Goal: Task Accomplishment & Management: Use online tool/utility

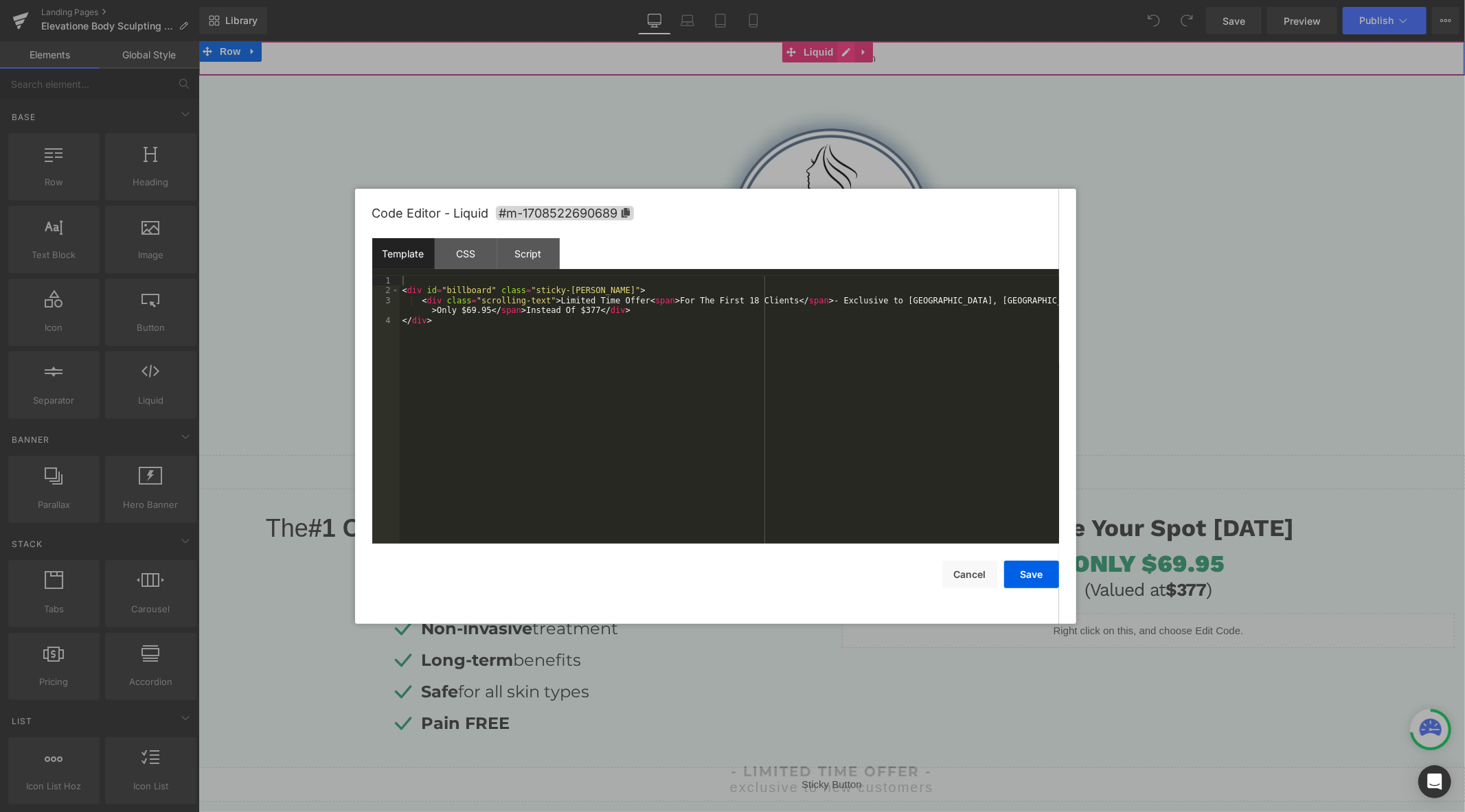
click at [848, 50] on div "Liquid" at bounding box center [831, 58] width 1266 height 34
drag, startPoint x: 587, startPoint y: 313, endPoint x: 572, endPoint y: 318, distance: 15.8
click at [572, 318] on div "< div id = "billboard" class = "sticky-barOne" > < div class = "scrolling-text"…" at bounding box center [729, 419] width 660 height 288
click at [572, 316] on div "< div id = "billboard" class = "sticky-barOne" > < div class = "scrolling-text"…" at bounding box center [729, 419] width 660 height 288
drag, startPoint x: 574, startPoint y: 312, endPoint x: 587, endPoint y: 312, distance: 13.0
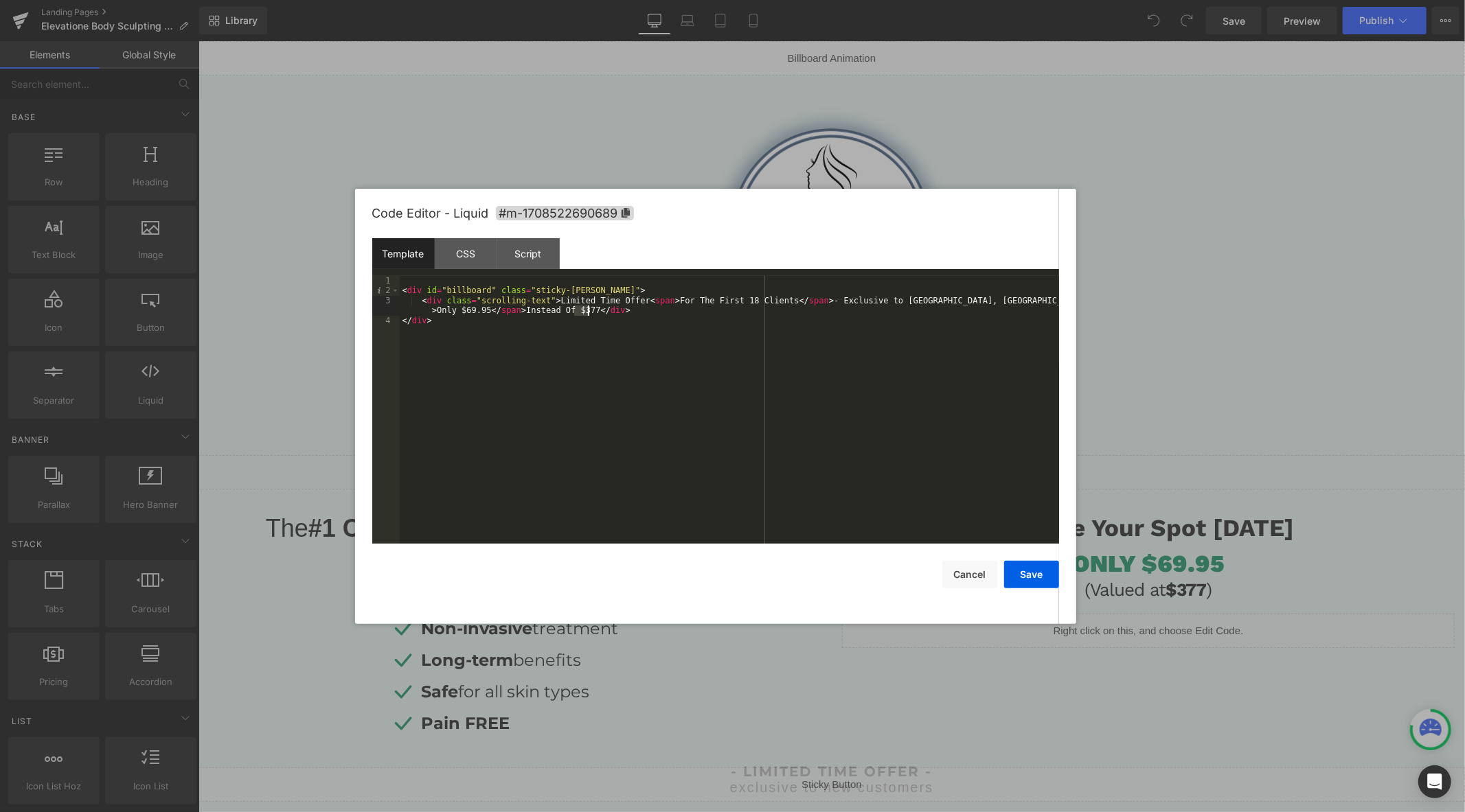
click at [587, 312] on div "< div id = "billboard" class = "sticky-barOne" > < div class = "scrolling-text"…" at bounding box center [729, 419] width 660 height 288
drag, startPoint x: 1021, startPoint y: 583, endPoint x: 828, endPoint y: 541, distance: 197.5
click at [1021, 583] on button "Save" at bounding box center [1031, 574] width 55 height 27
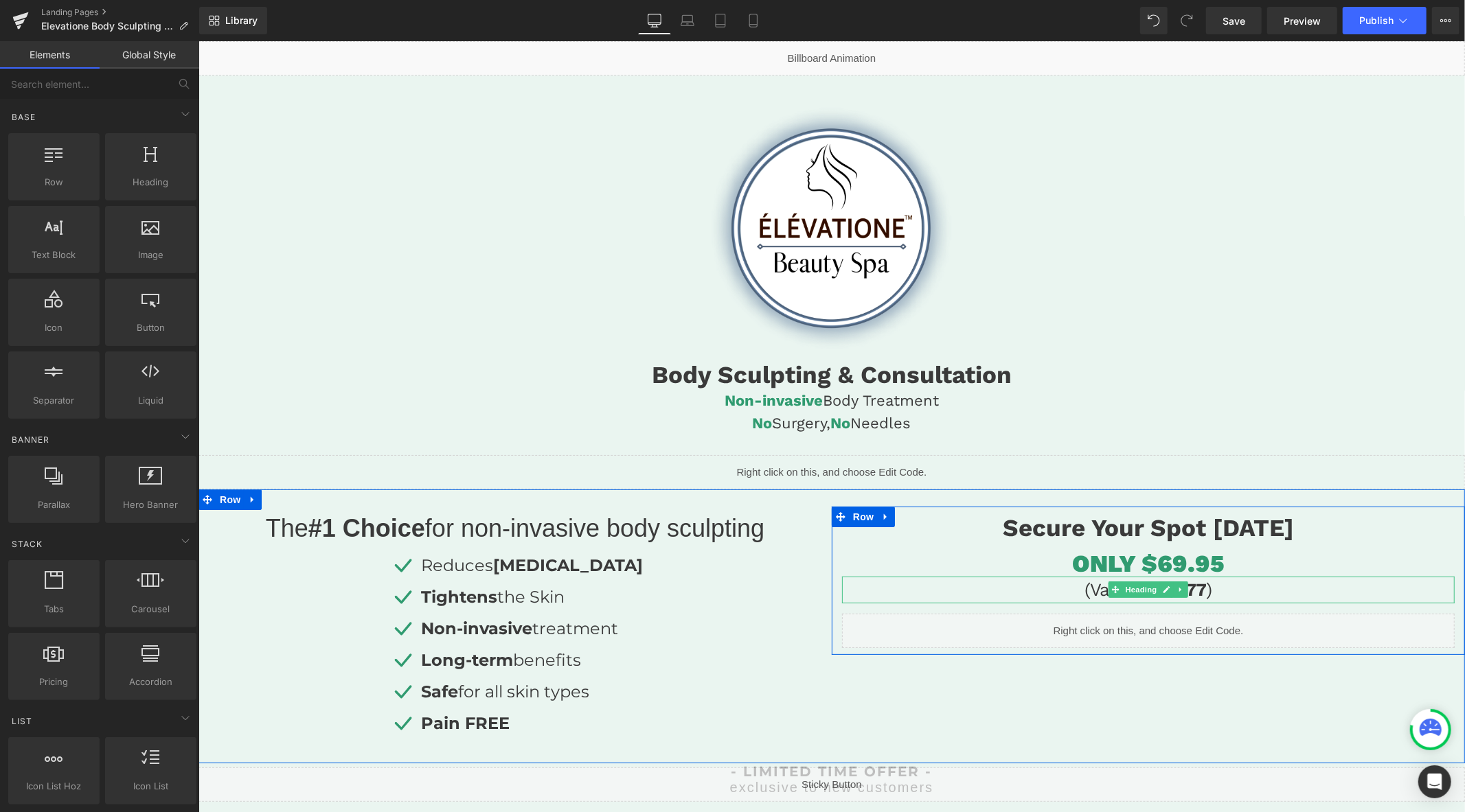
click at [1195, 588] on h3 "(Valued at $377 )" at bounding box center [1148, 590] width 612 height 27
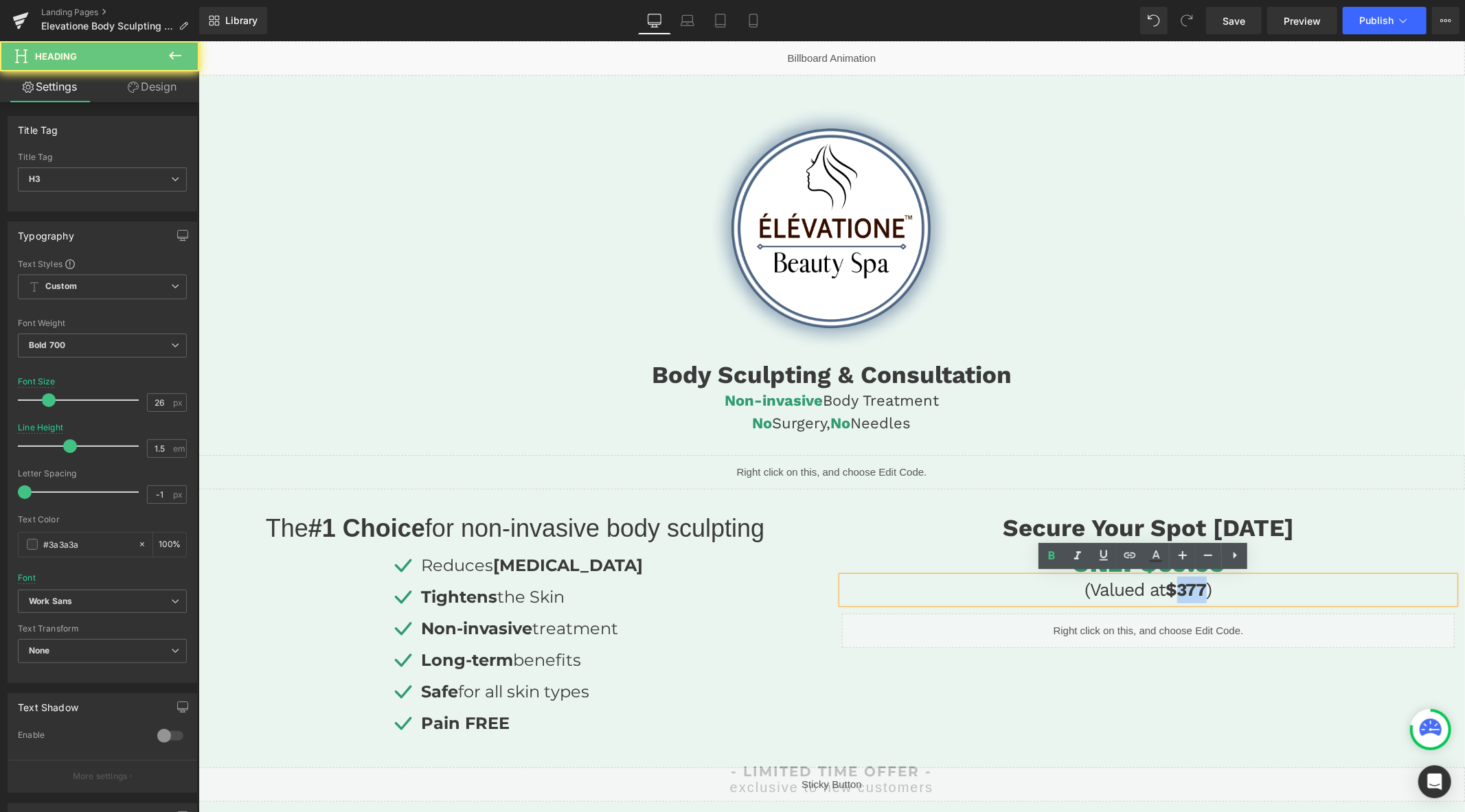
drag, startPoint x: 1199, startPoint y: 588, endPoint x: 1173, endPoint y: 588, distance: 26.0
click at [1173, 588] on h3 "(Valued at $377 )" at bounding box center [1148, 590] width 612 height 27
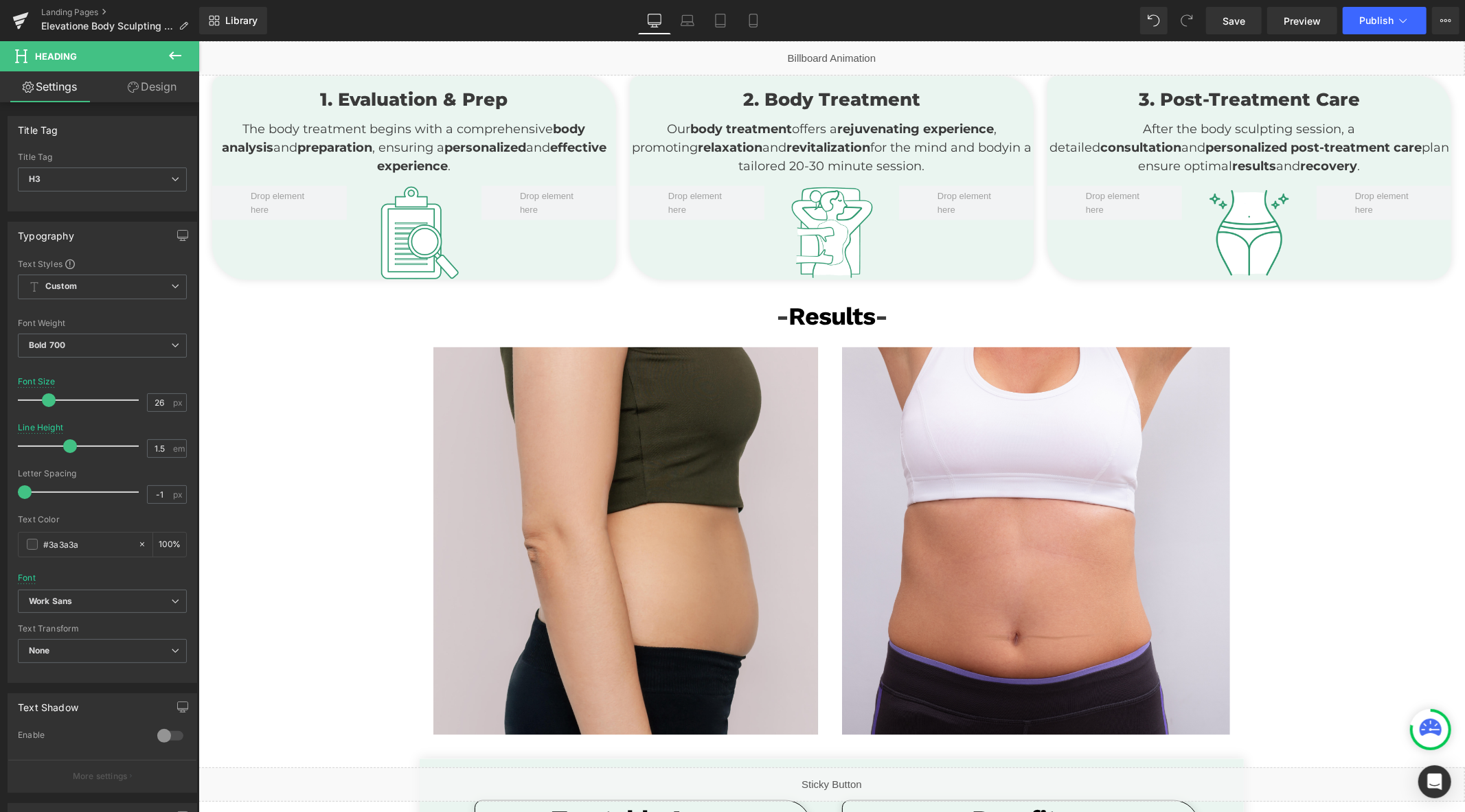
scroll to position [1296, 0]
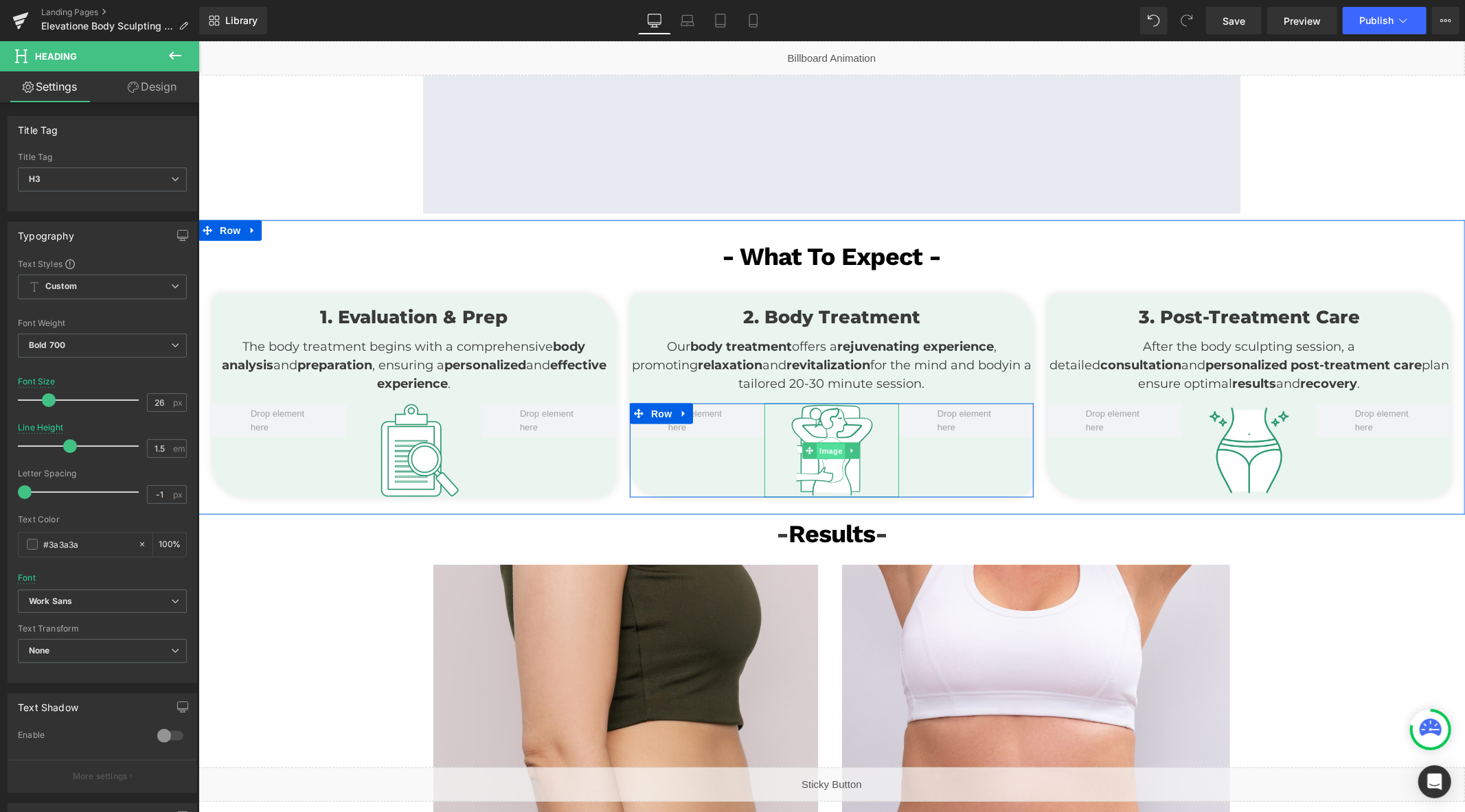
click at [824, 450] on span "Image" at bounding box center [830, 450] width 29 height 16
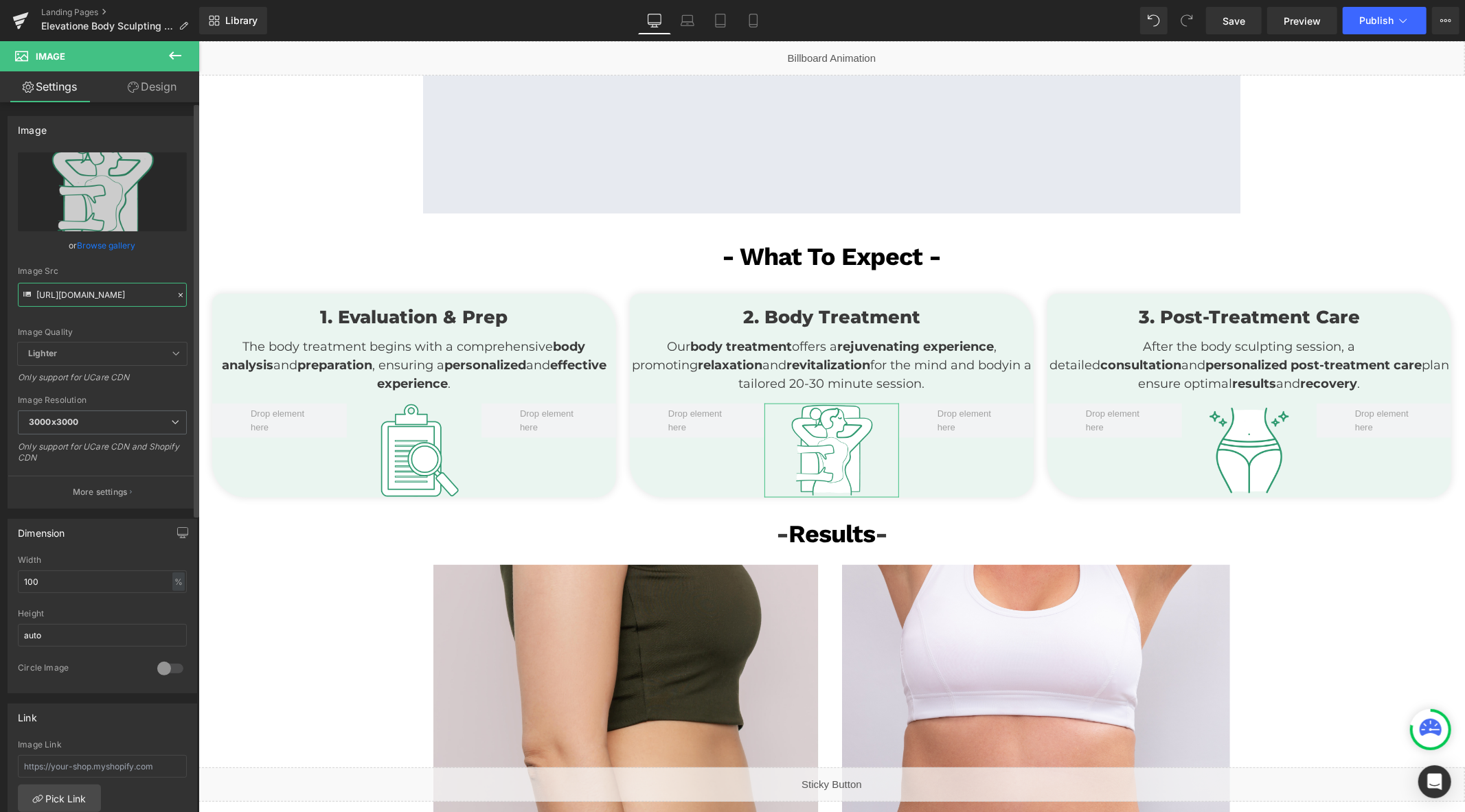
click at [139, 290] on input "https://cdn.shopify.com/s/files/1/0738/7430/9416/files/bodyclipart_v1.4_3000x30…" at bounding box center [102, 295] width 169 height 24
type input "[URL][DOMAIN_NAME]"
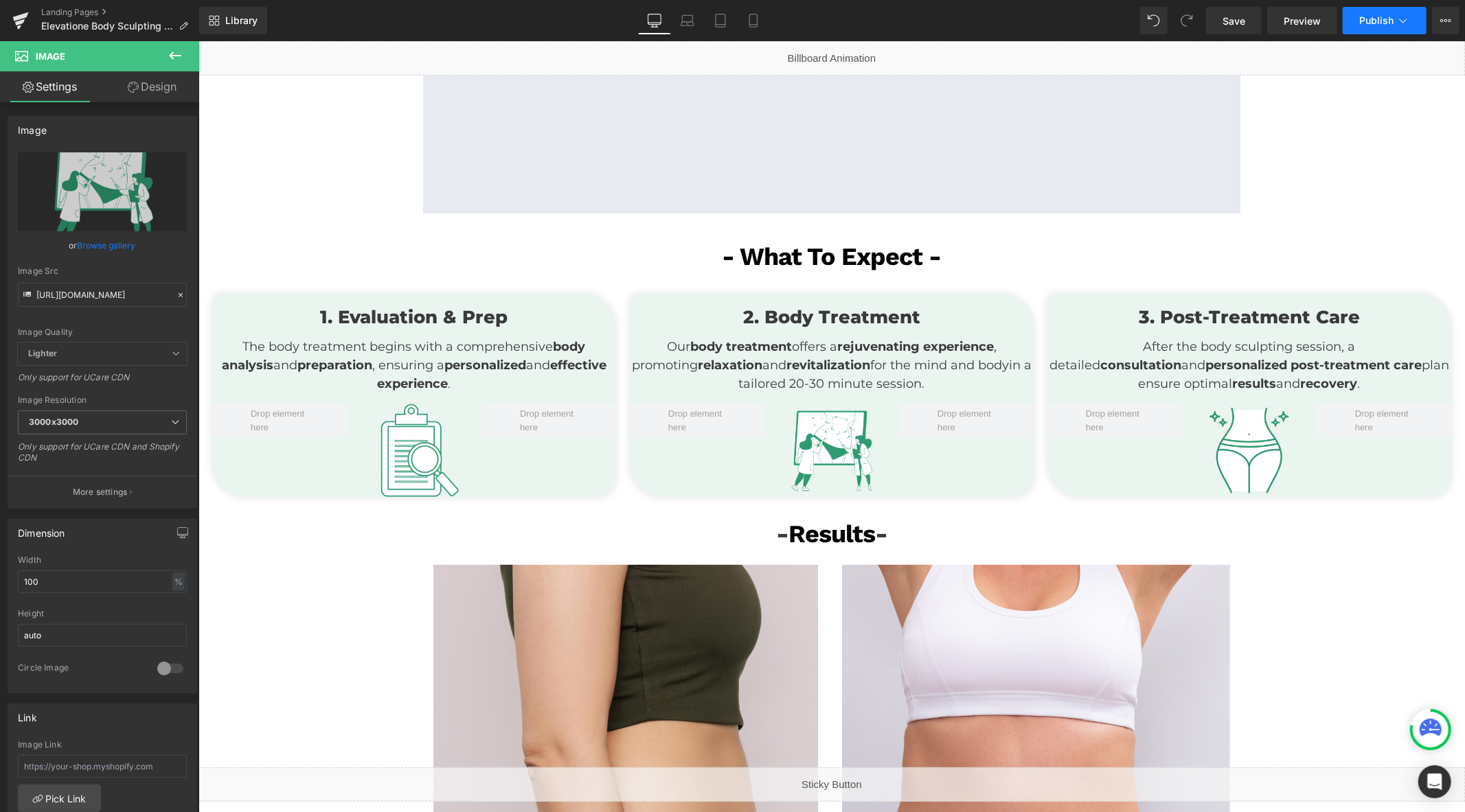
click at [1377, 20] on span "Publish" at bounding box center [1376, 20] width 34 height 11
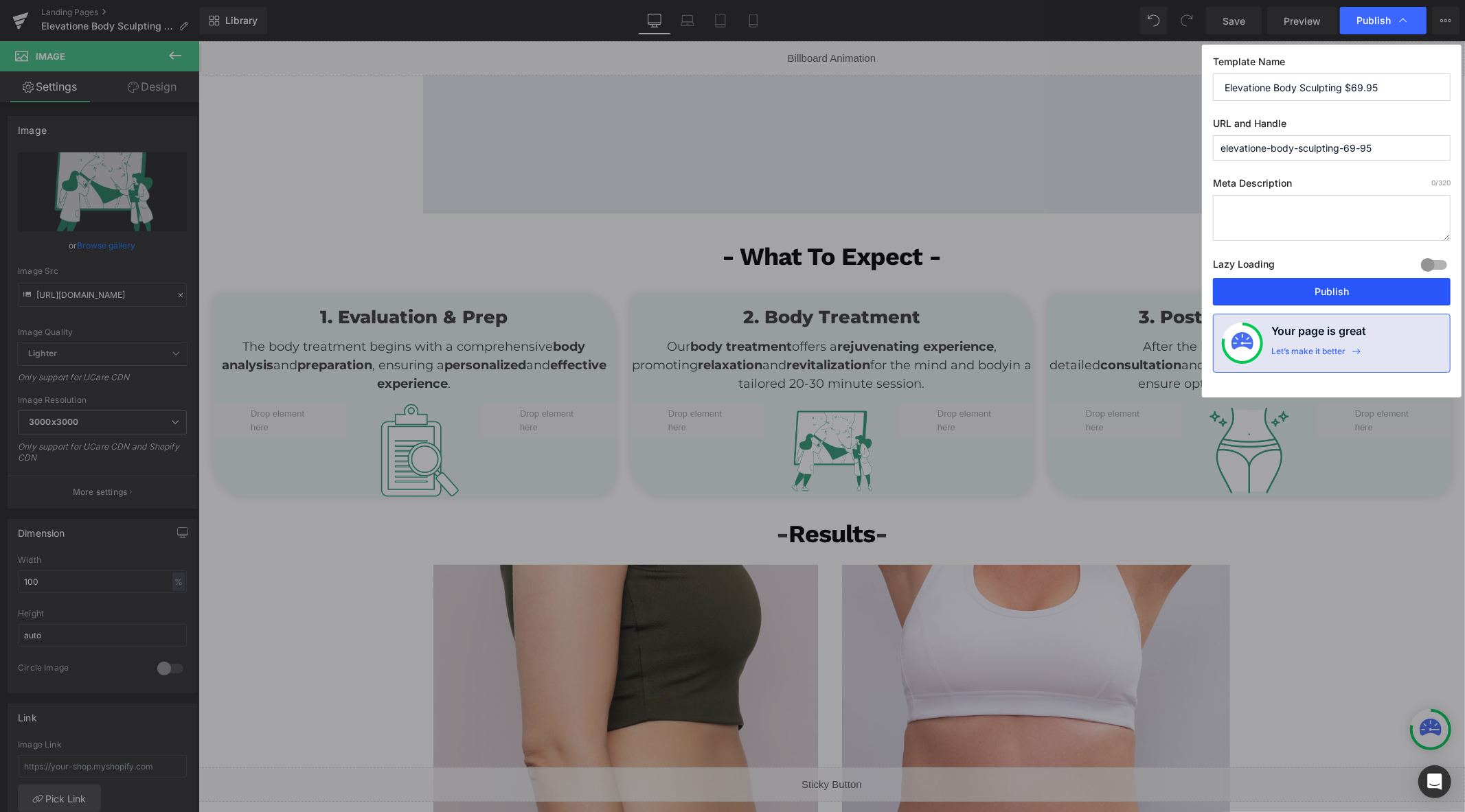
click at [1353, 299] on button "Publish" at bounding box center [1332, 291] width 238 height 27
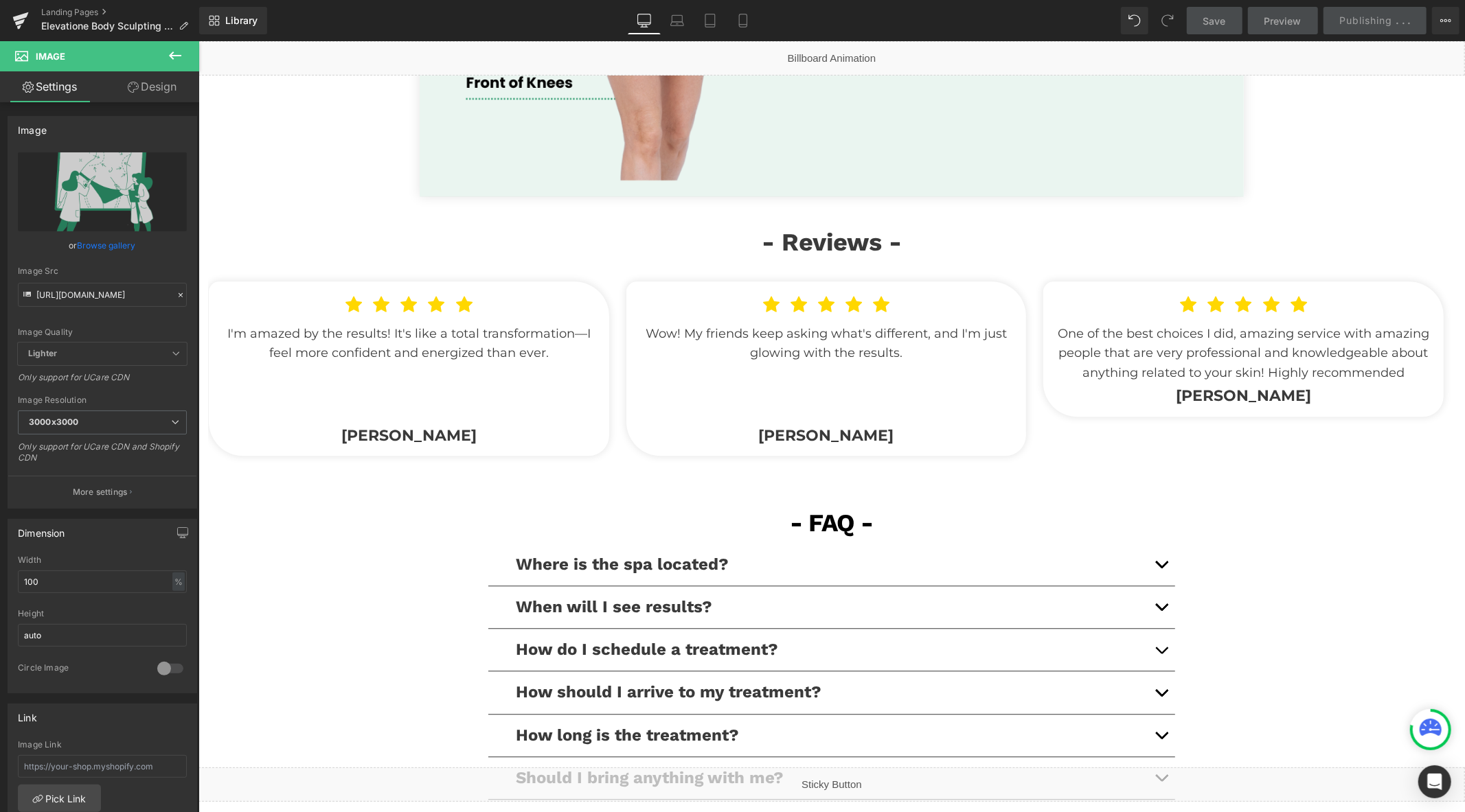
scroll to position [2288, 0]
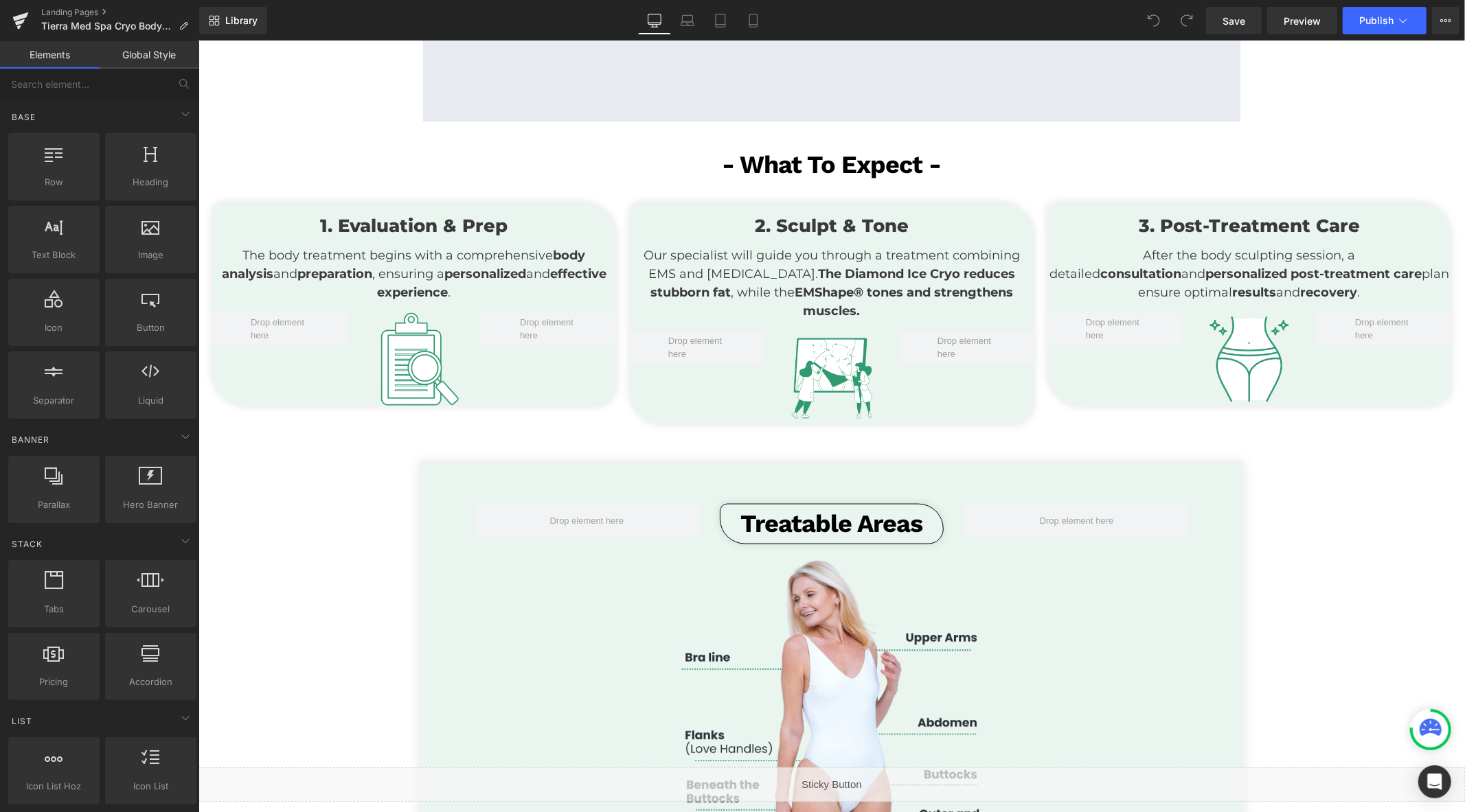
scroll to position [1601, 0]
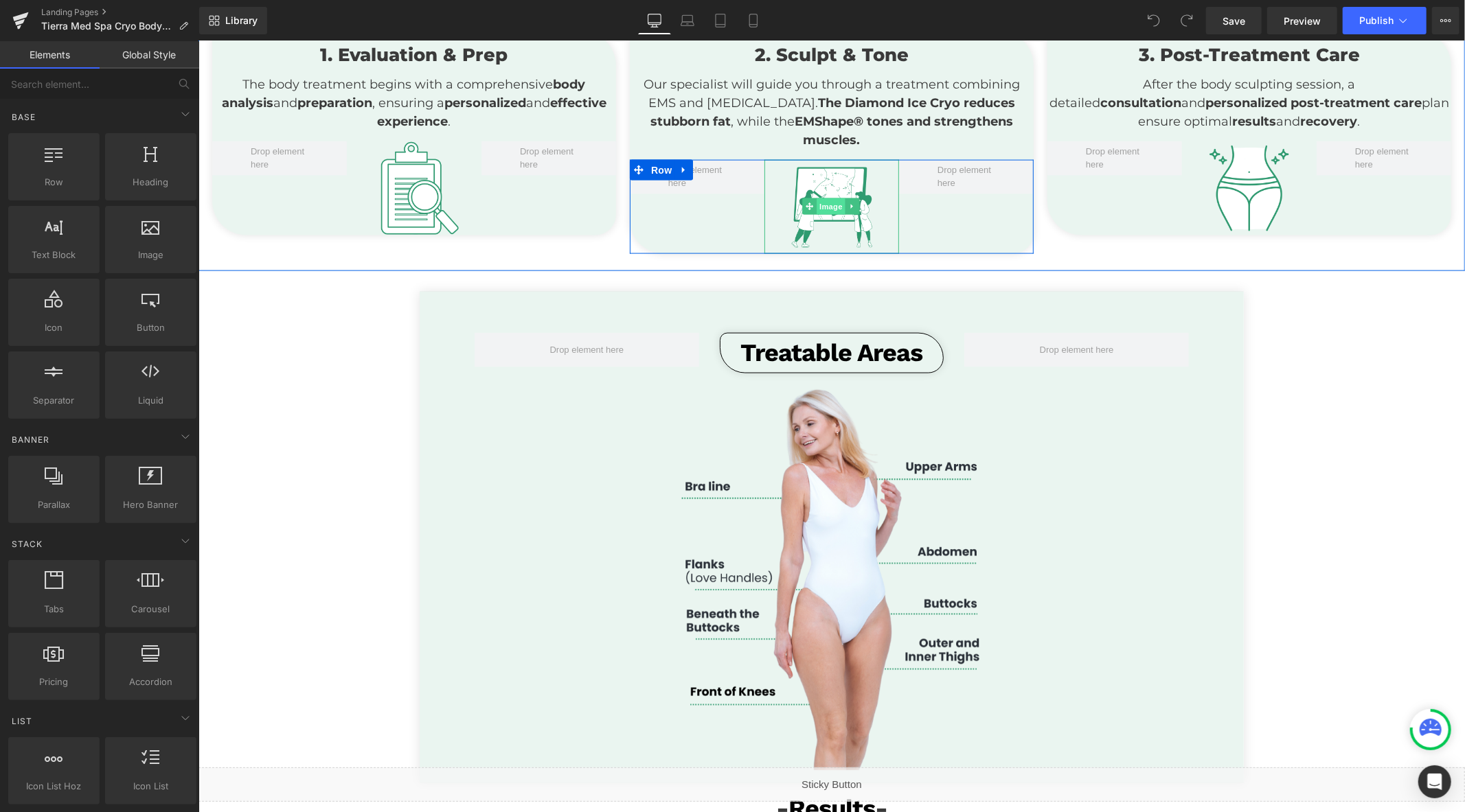
click at [824, 204] on span "Image" at bounding box center [830, 205] width 29 height 16
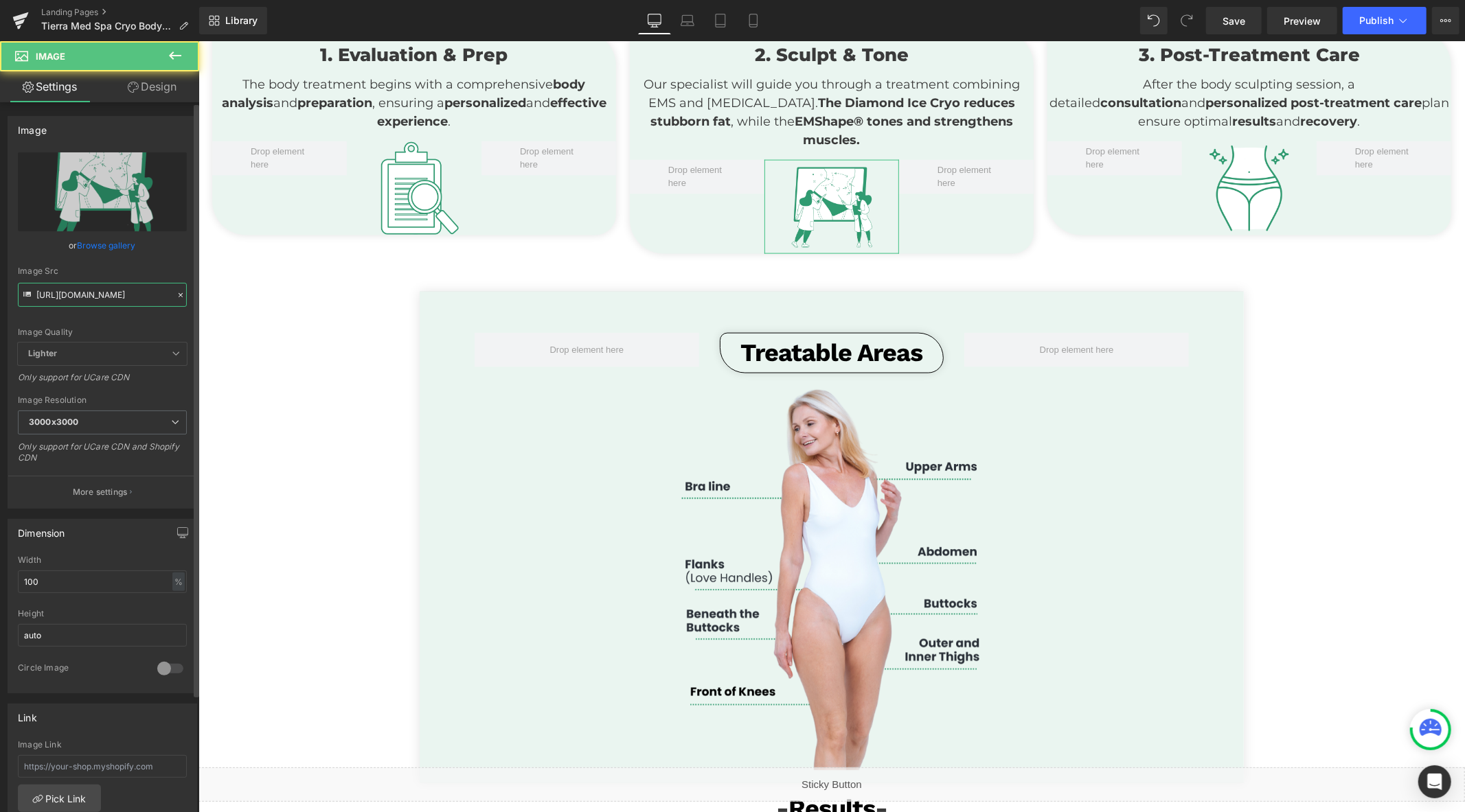
click at [119, 289] on input "[URL][DOMAIN_NAME]" at bounding box center [102, 295] width 169 height 24
